Goal: Task Accomplishment & Management: Manage account settings

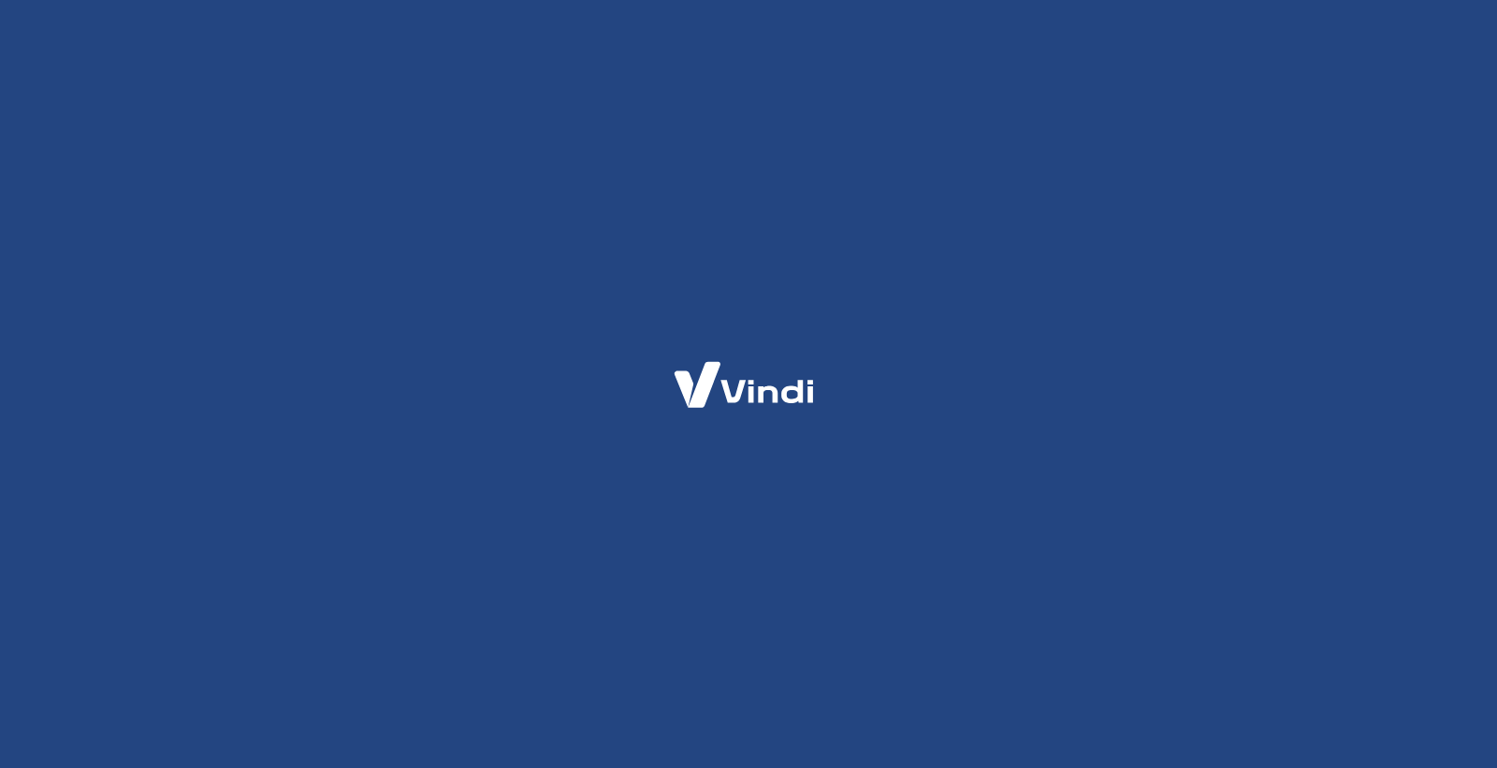
select select "SP"
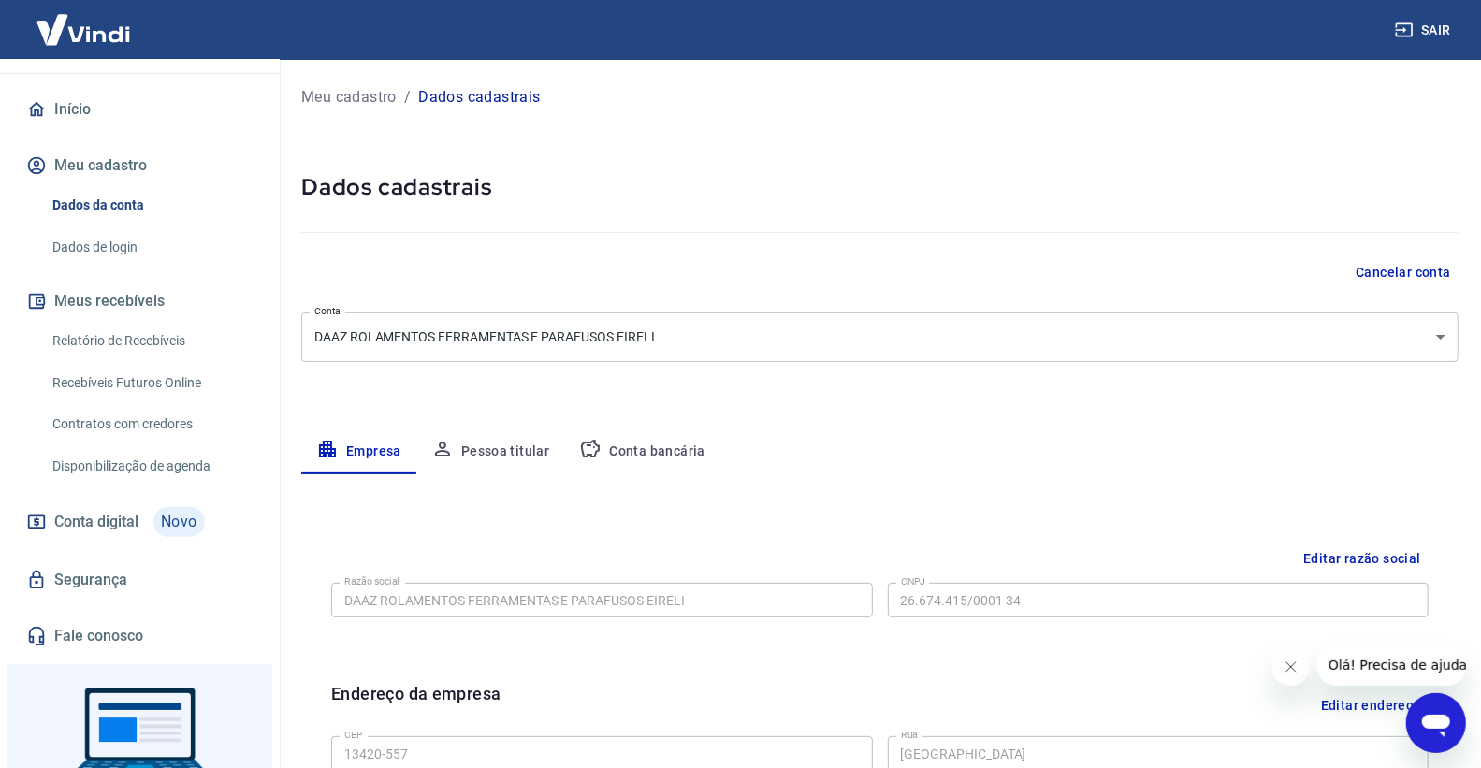
scroll to position [259, 0]
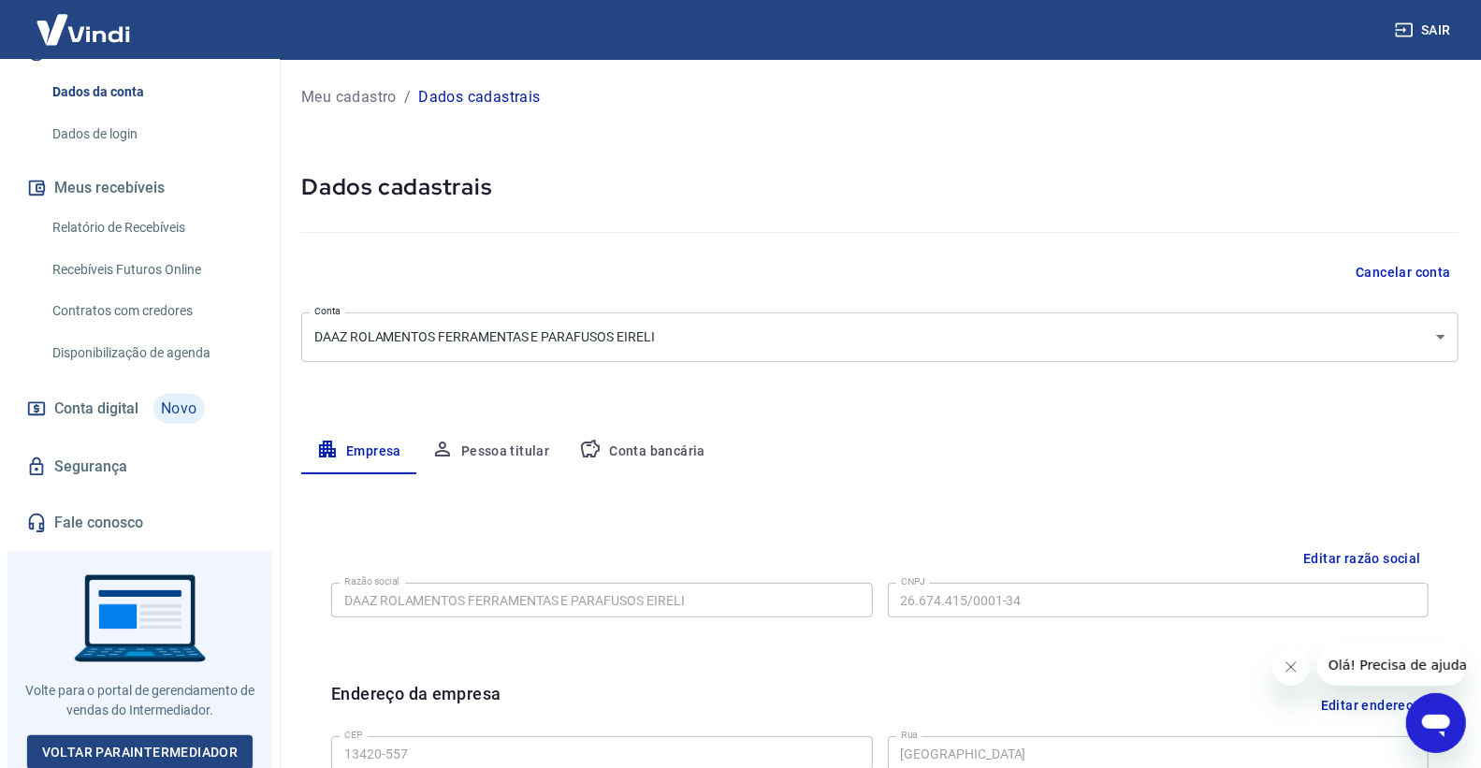
click at [200, 724] on div at bounding box center [139, 664] width 265 height 226
click at [209, 736] on link "Voltar para Intermediador" at bounding box center [140, 753] width 226 height 35
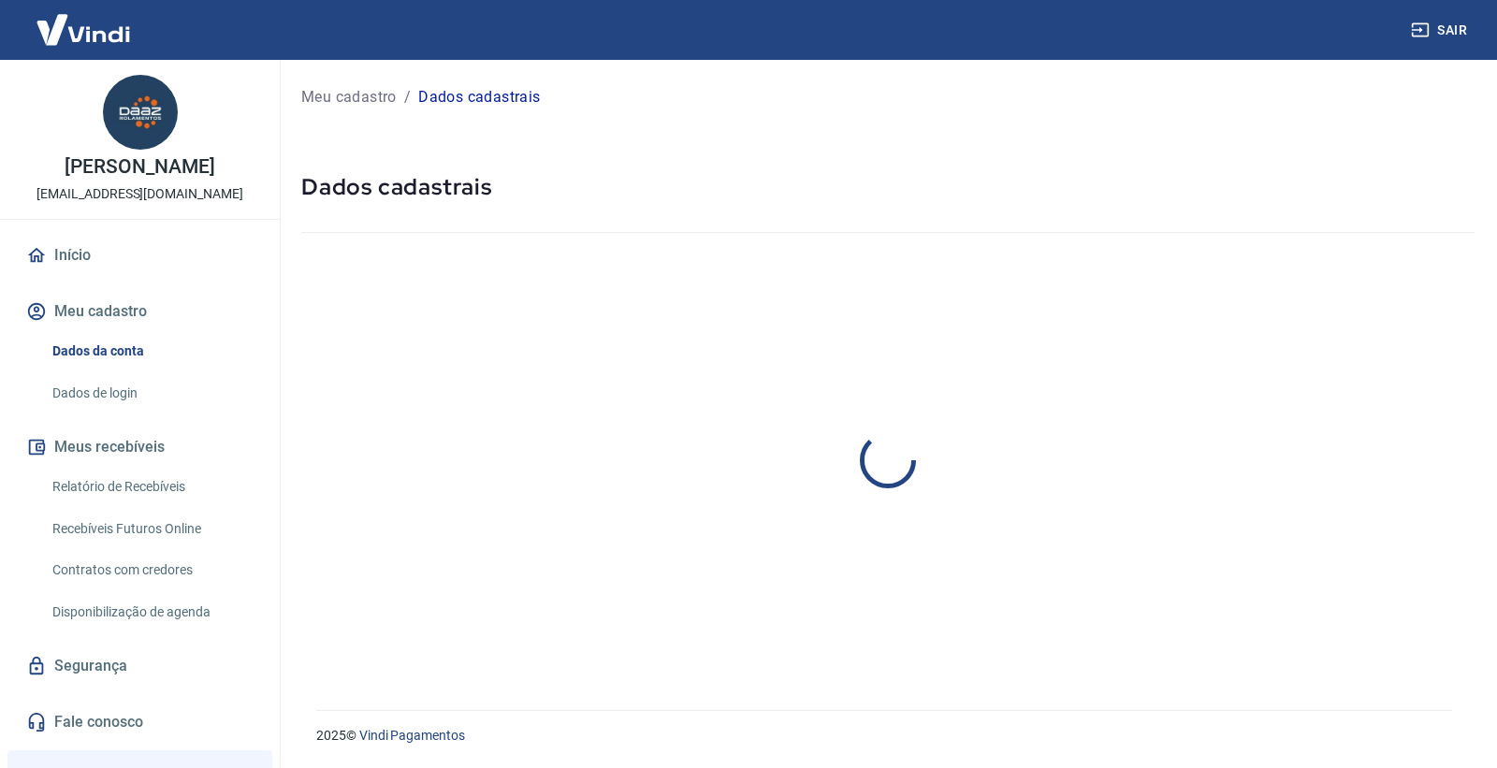
select select "SP"
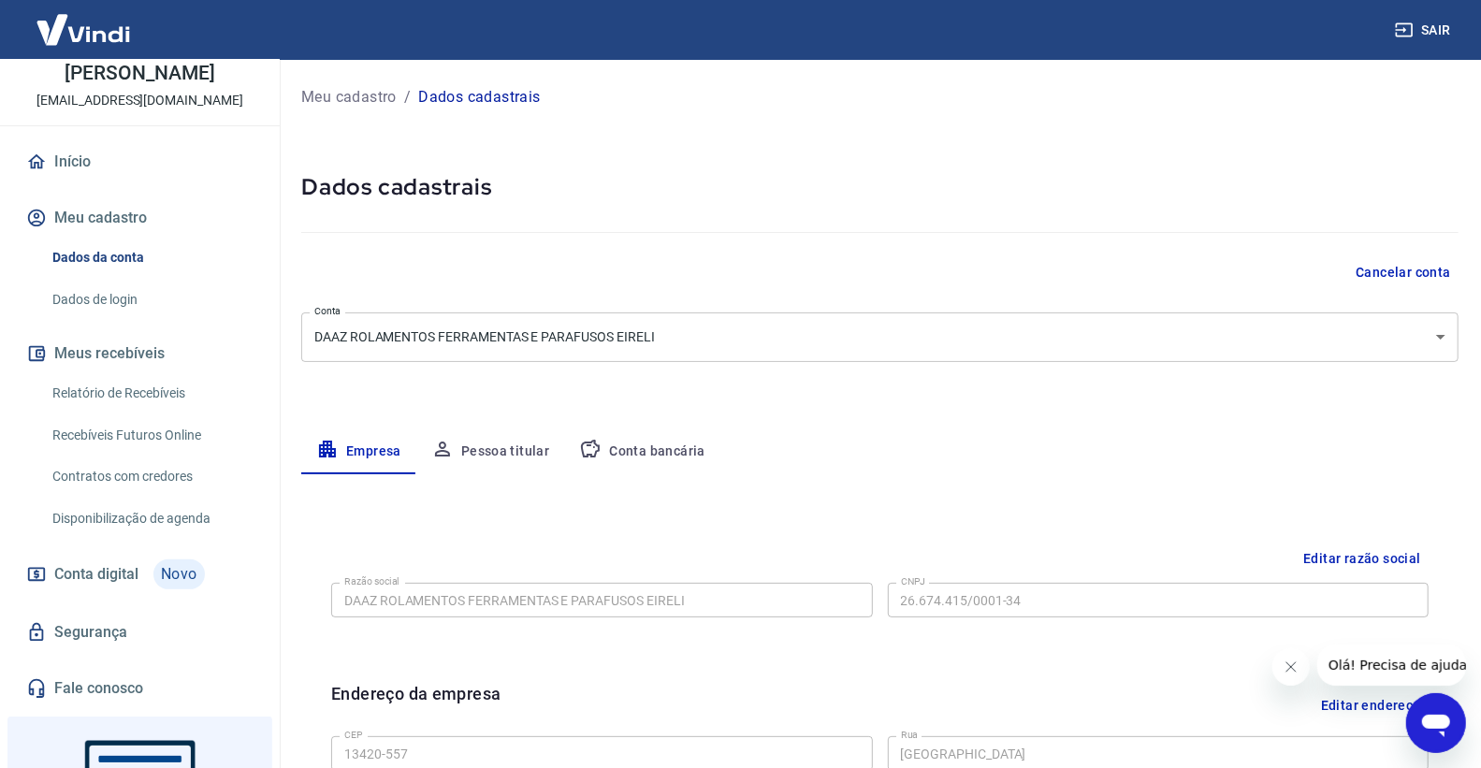
scroll to position [259, 0]
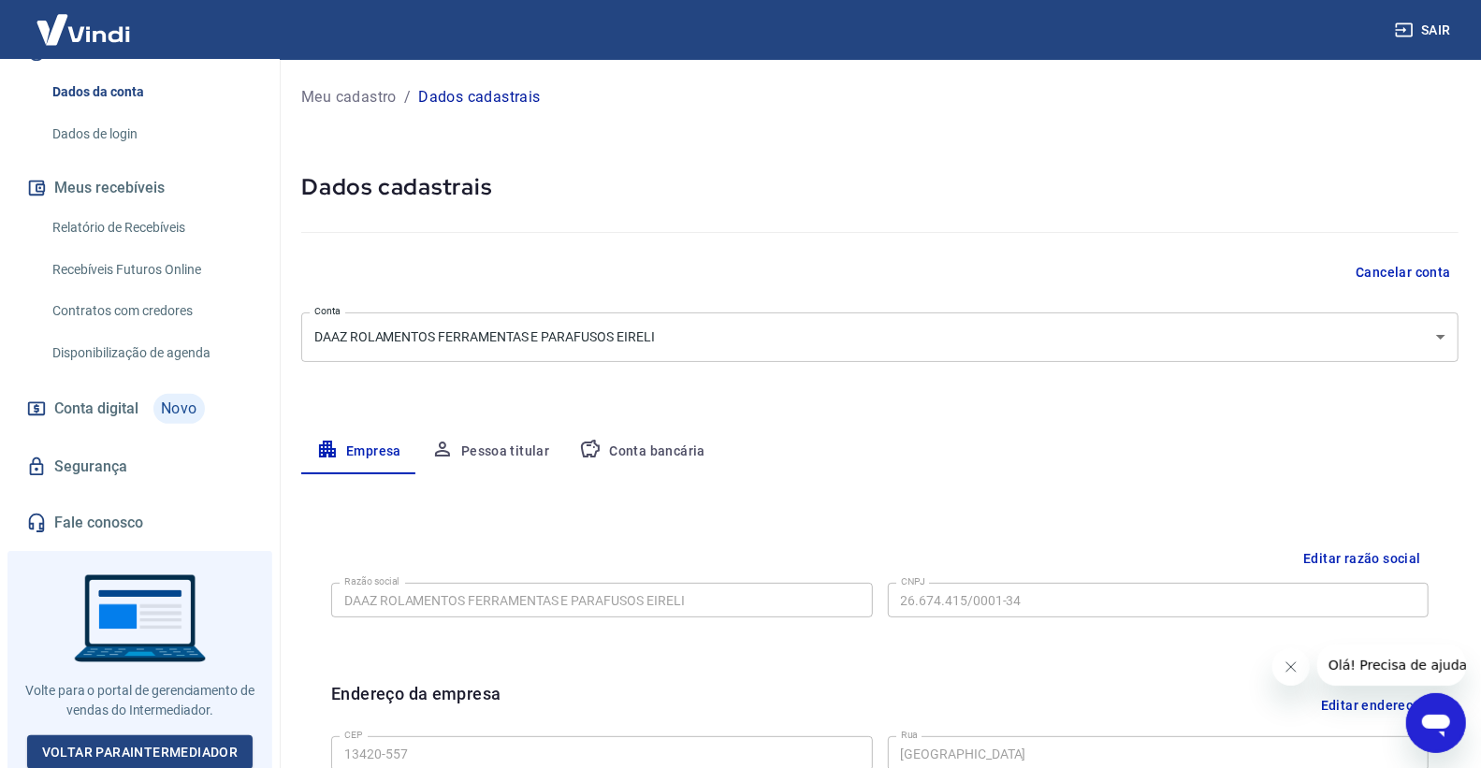
click at [201, 766] on div at bounding box center [139, 664] width 265 height 226
click at [200, 745] on link "Voltar para Intermediador" at bounding box center [140, 753] width 226 height 35
